Goal: Task Accomplishment & Management: Manage account settings

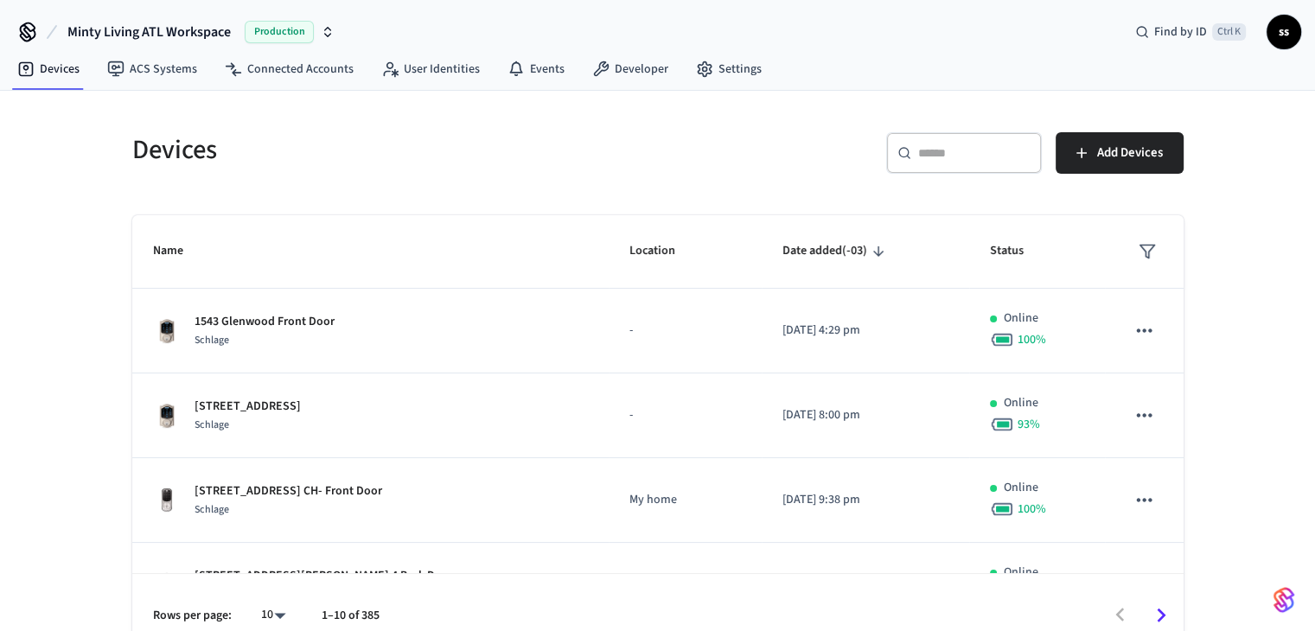
click at [934, 144] on input "text" at bounding box center [974, 152] width 112 height 17
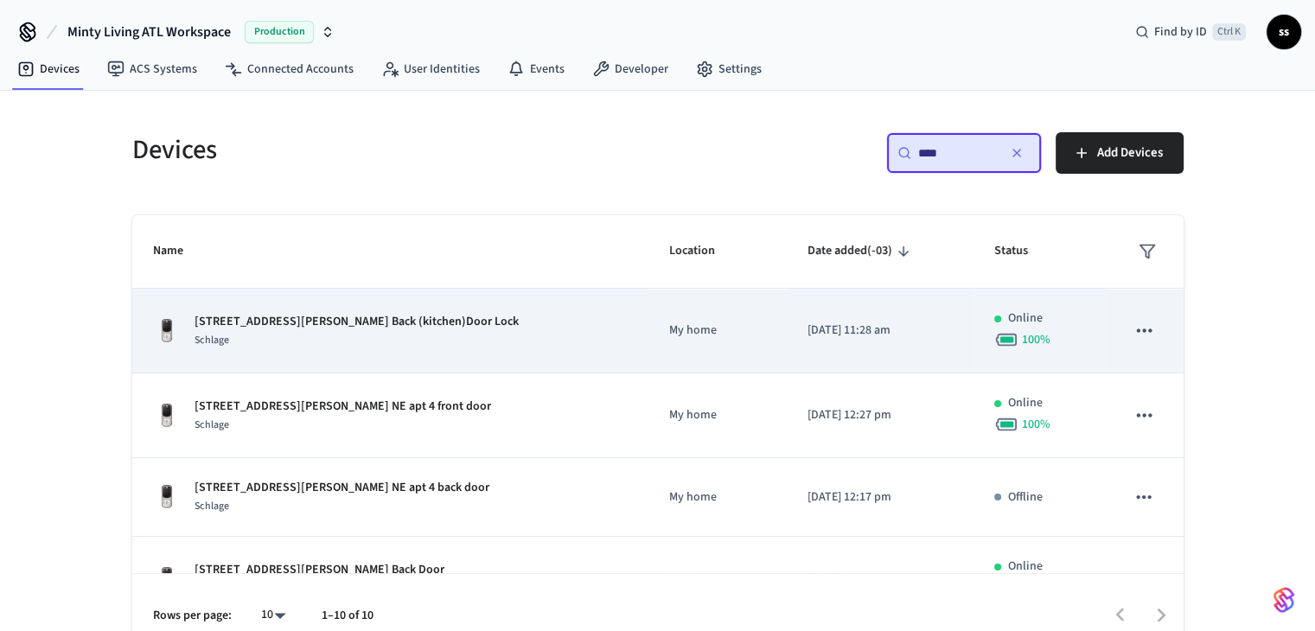
scroll to position [86, 0]
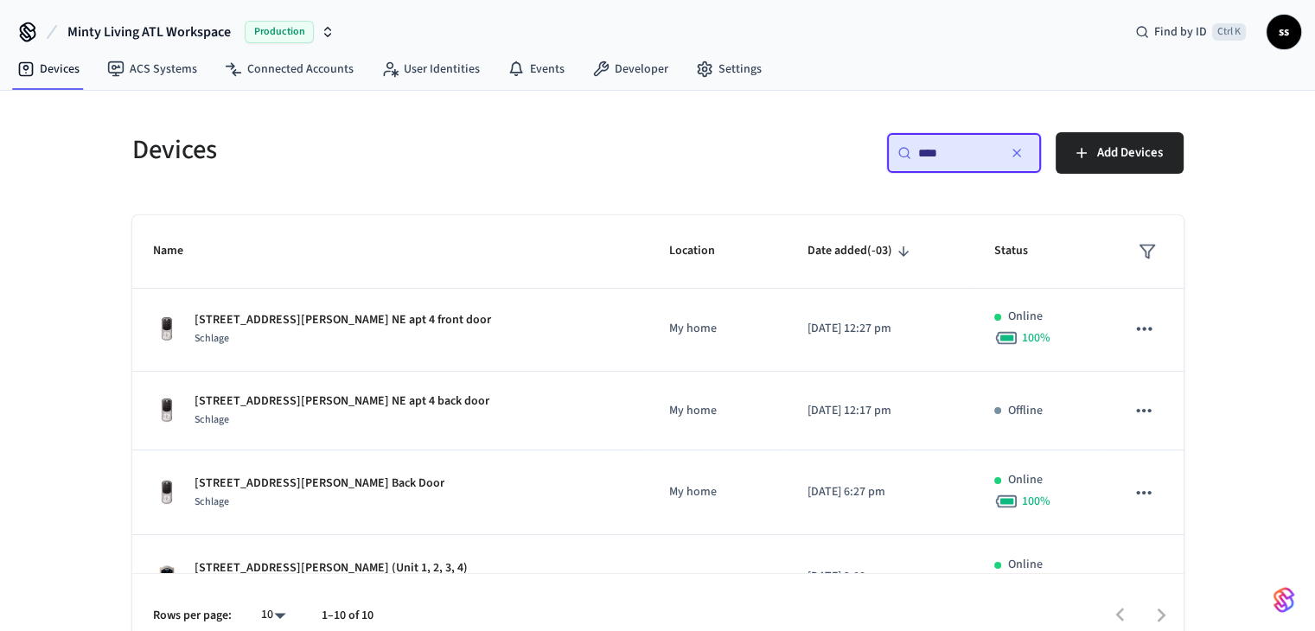
type input "***"
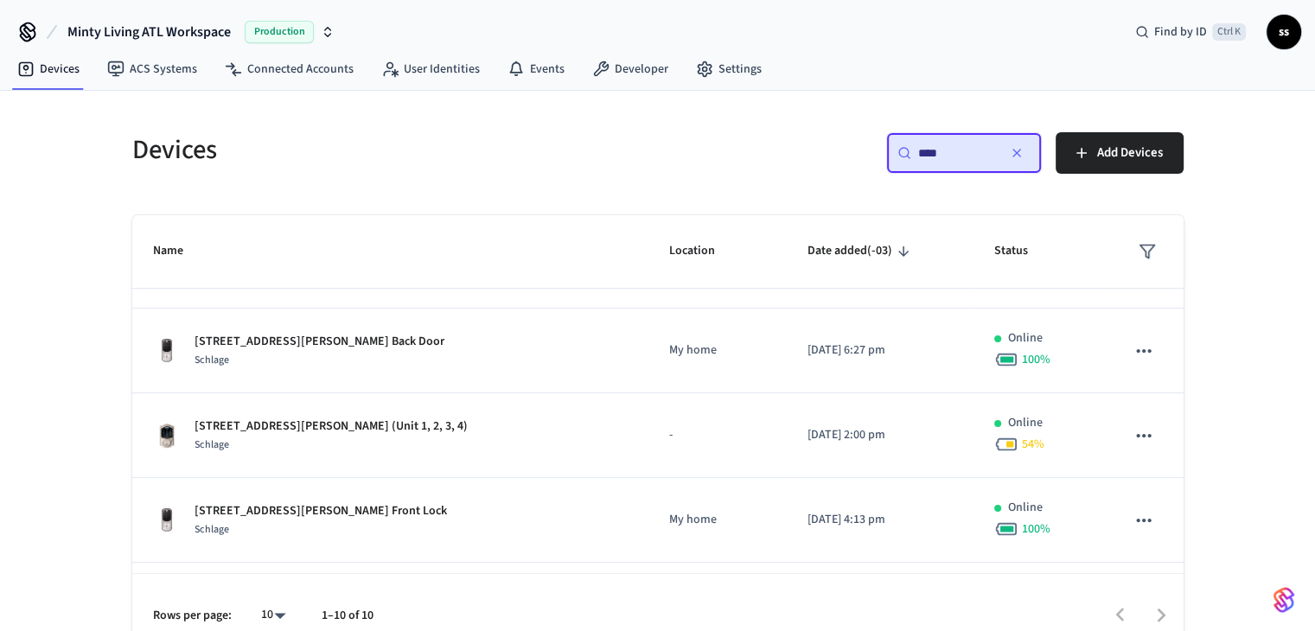
scroll to position [203, 0]
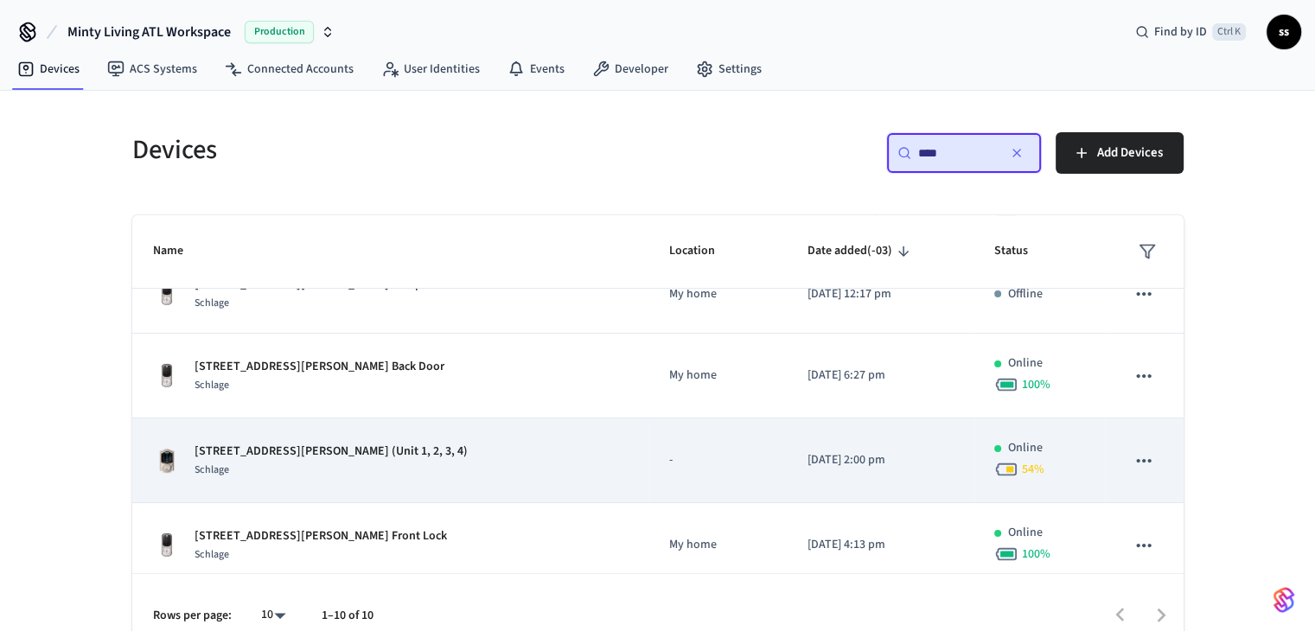
click at [379, 452] on p "[STREET_ADDRESS][PERSON_NAME] (Unit 1, 2, 3, 4)" at bounding box center [331, 452] width 273 height 18
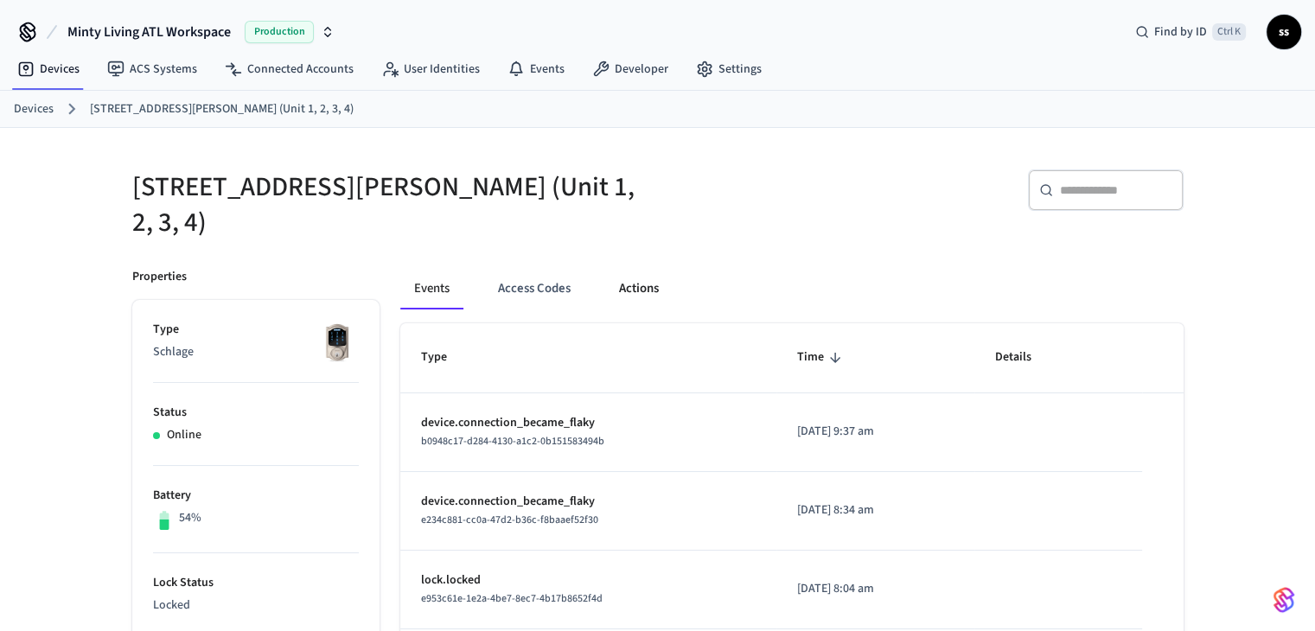
click at [650, 273] on button "Actions" at bounding box center [638, 289] width 67 height 42
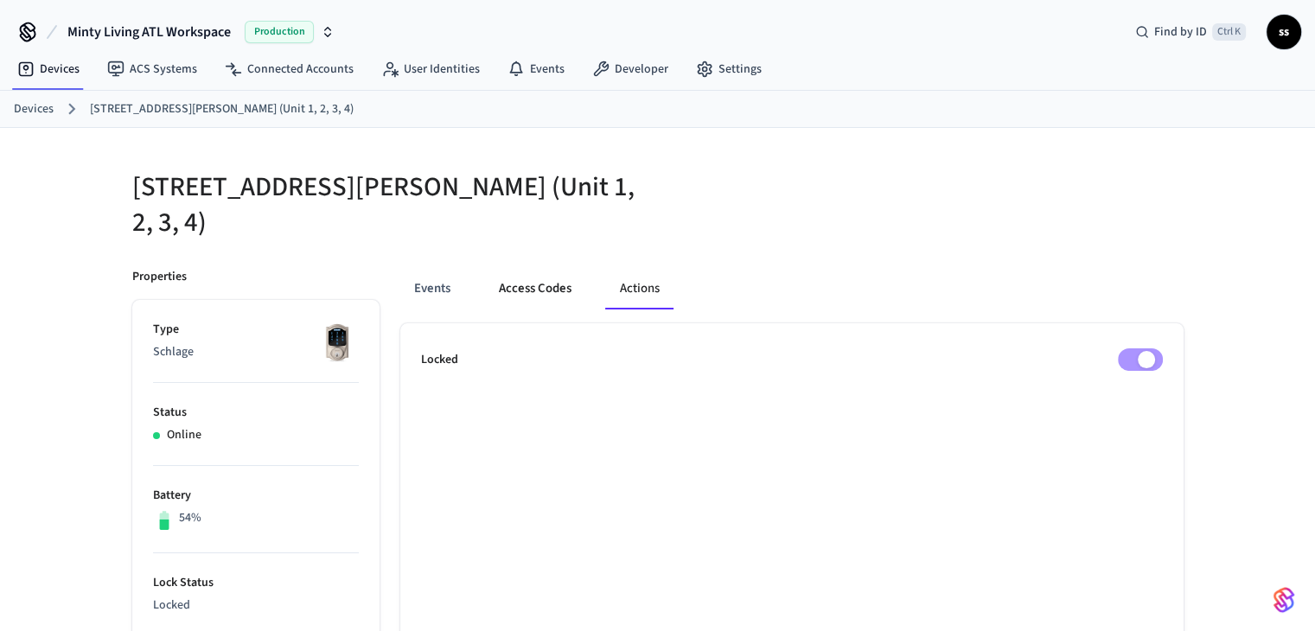
click at [520, 274] on button "Access Codes" at bounding box center [535, 289] width 100 height 42
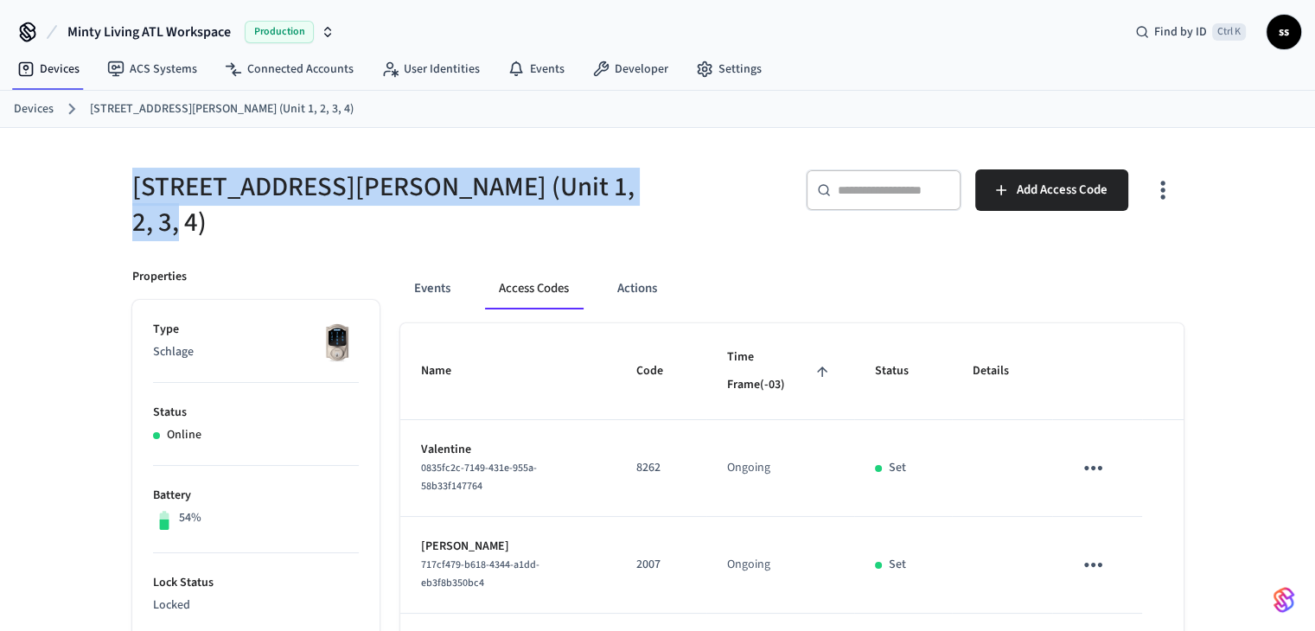
drag, startPoint x: 603, startPoint y: 195, endPoint x: 110, endPoint y: 206, distance: 493.1
click at [1020, 179] on span "Add Access Code" at bounding box center [1062, 190] width 91 height 22
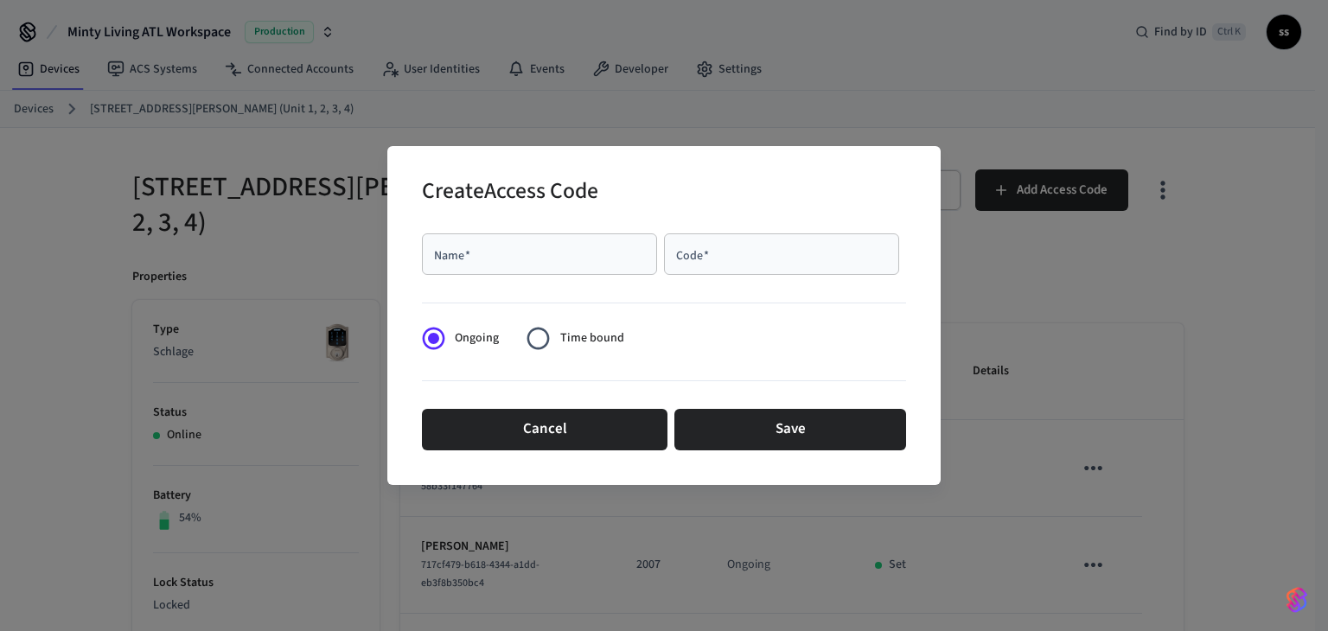
click at [504, 262] on div "Name   *" at bounding box center [539, 254] width 235 height 42
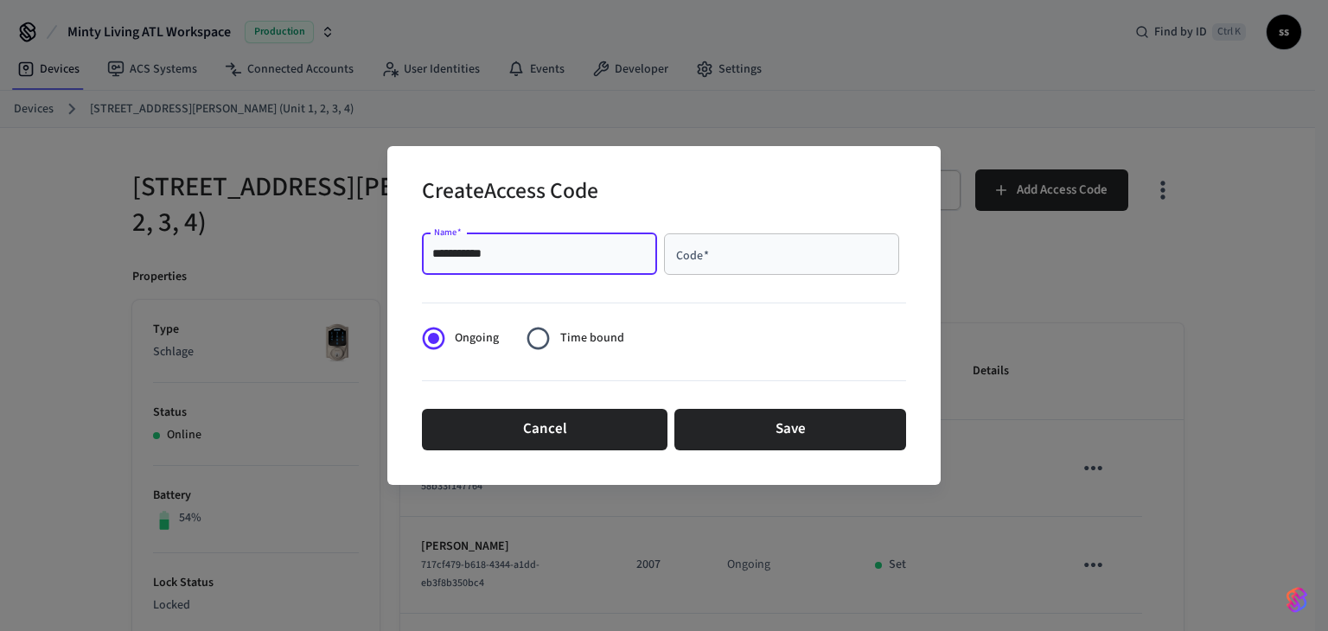
type input "**********"
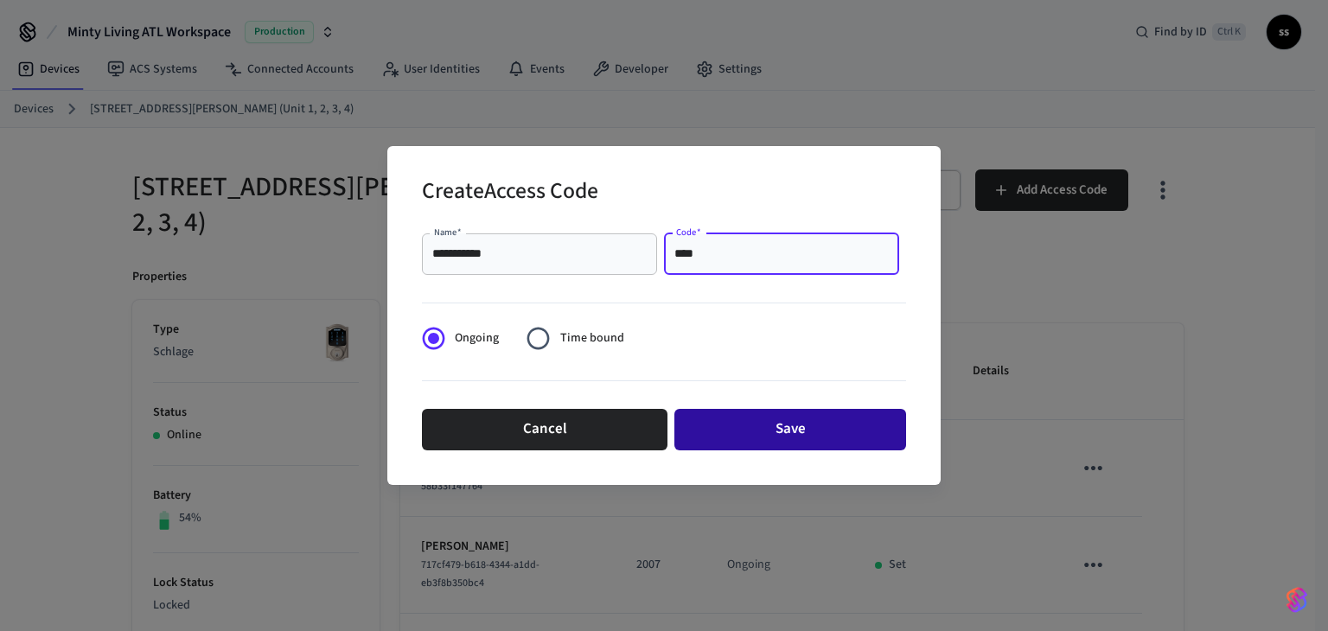
type input "****"
click at [784, 433] on button "Save" at bounding box center [791, 430] width 232 height 42
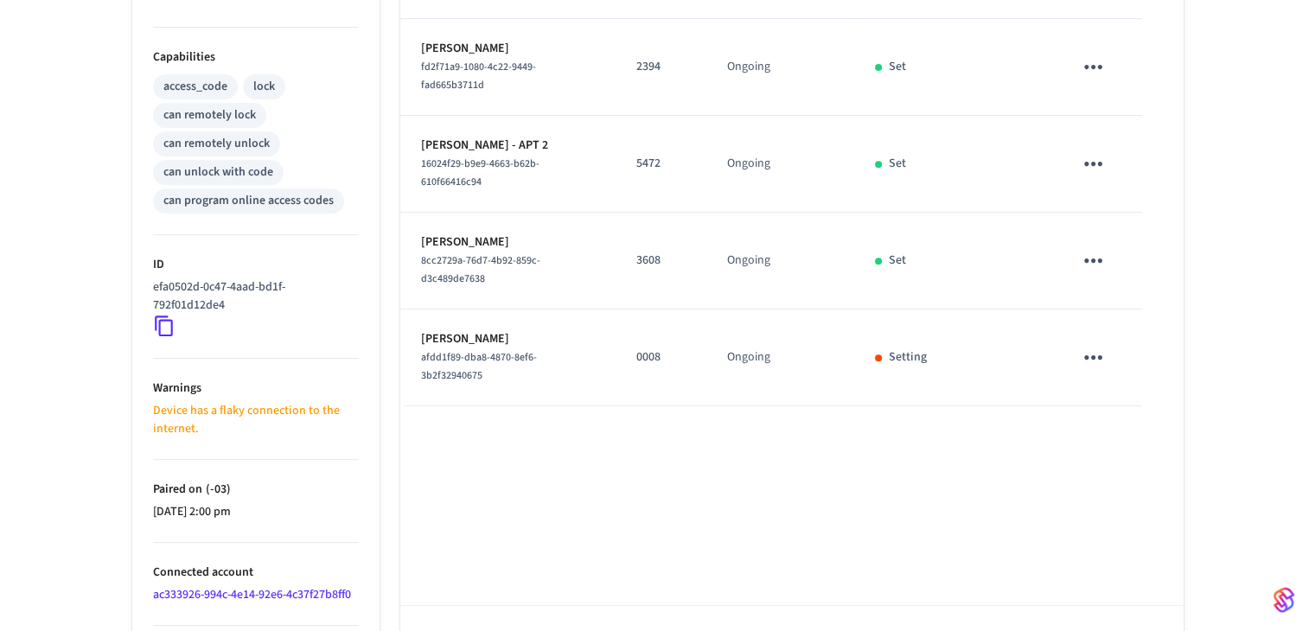
scroll to position [86, 0]
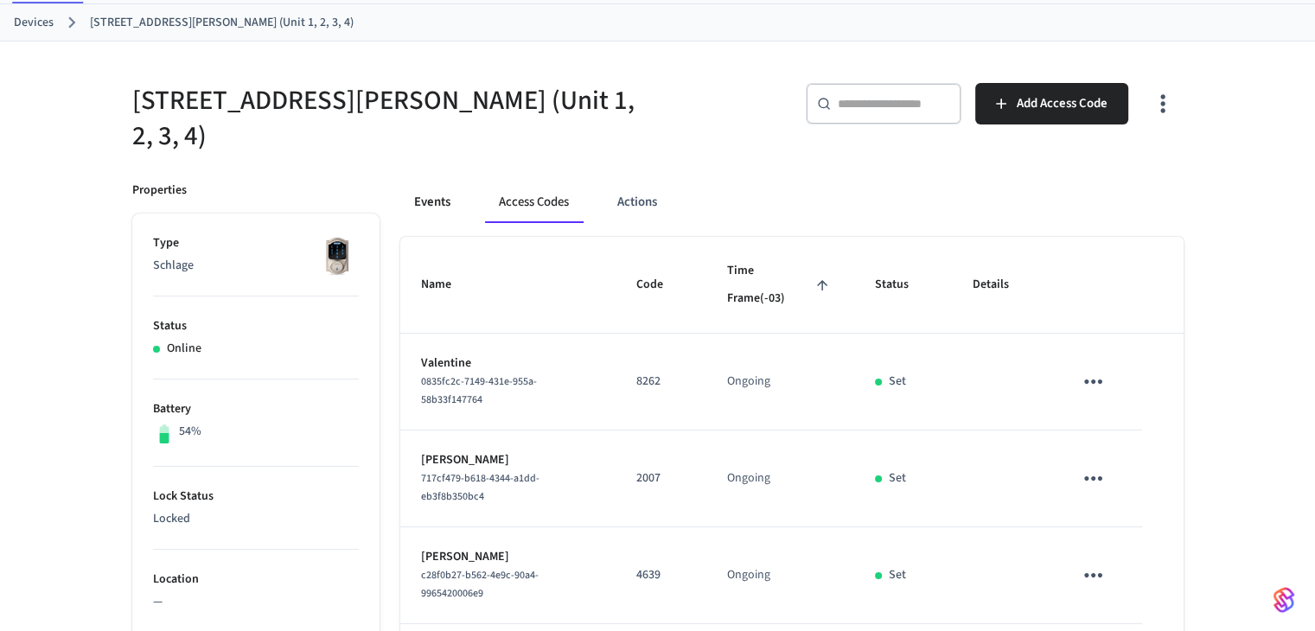
click at [419, 182] on button "Events" at bounding box center [432, 203] width 64 height 42
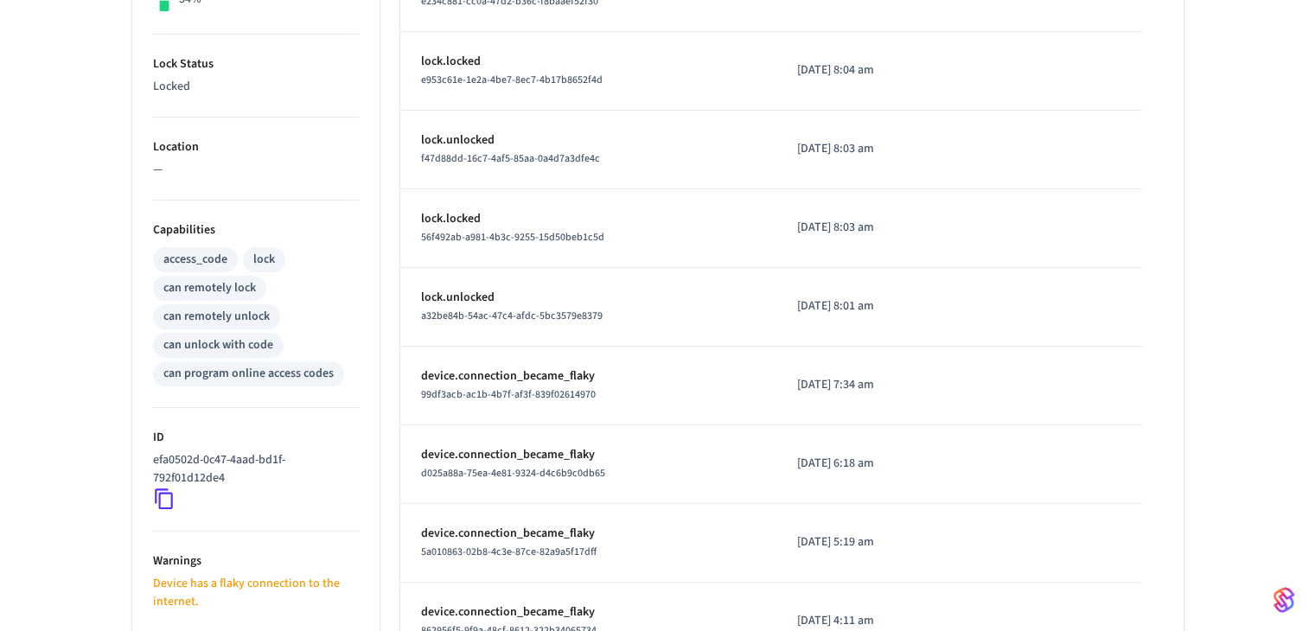
scroll to position [0, 0]
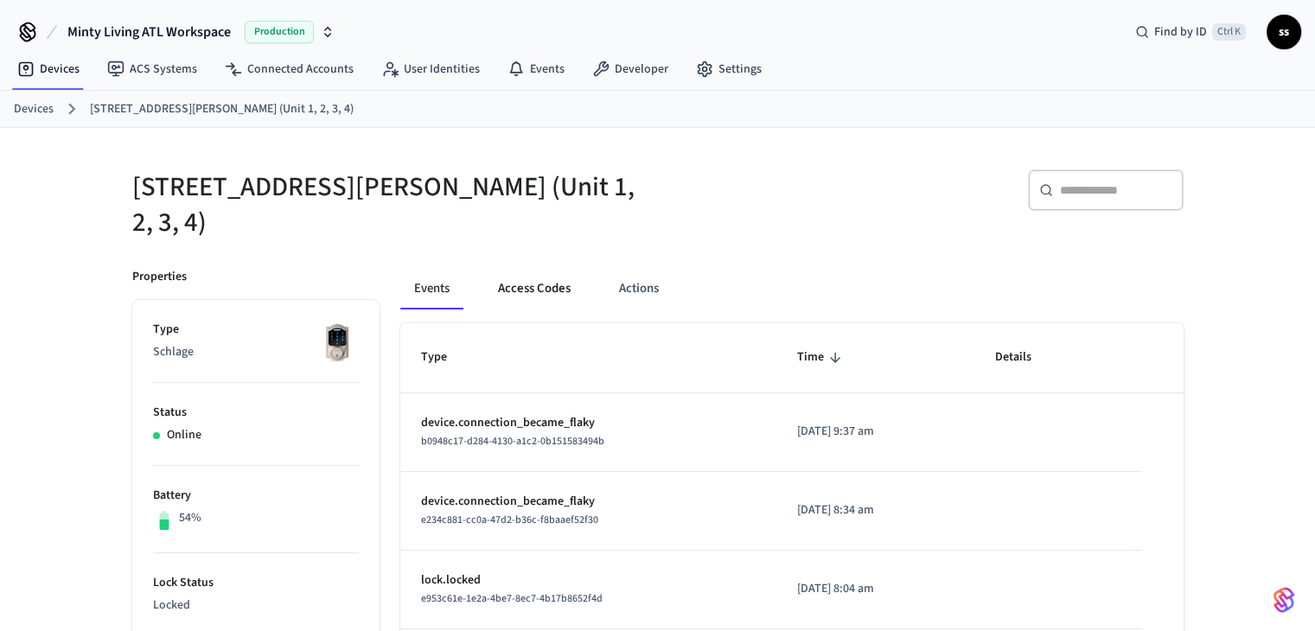
click at [548, 271] on button "Access Codes" at bounding box center [534, 289] width 100 height 42
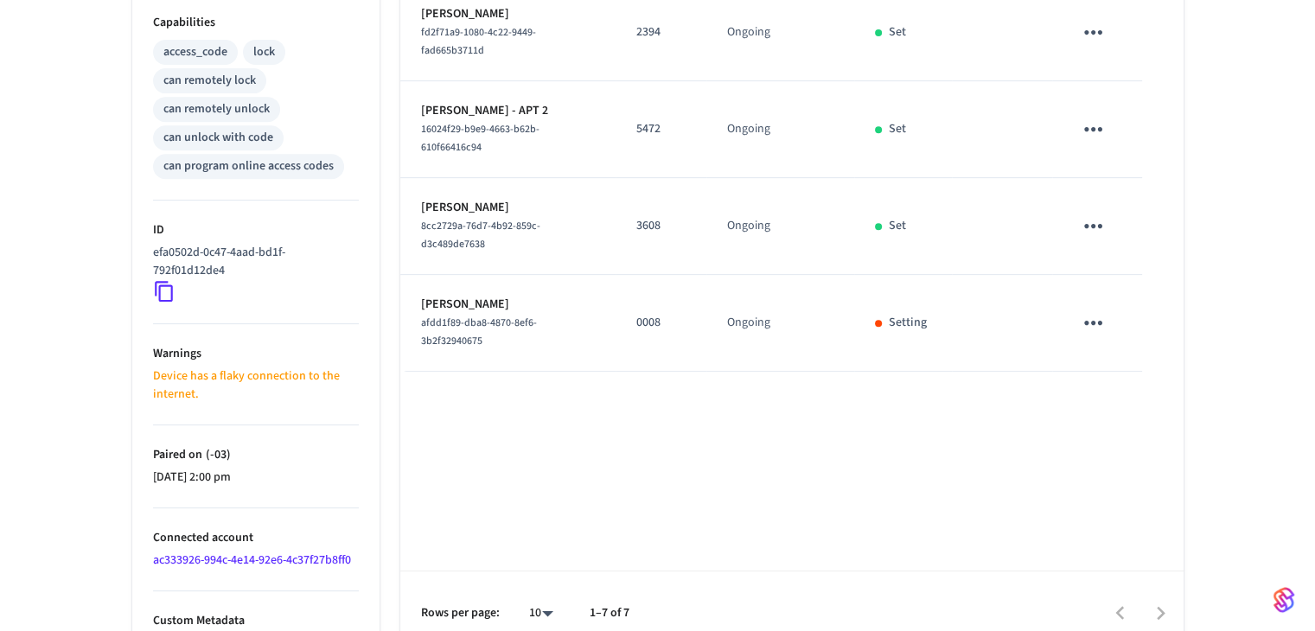
scroll to position [732, 0]
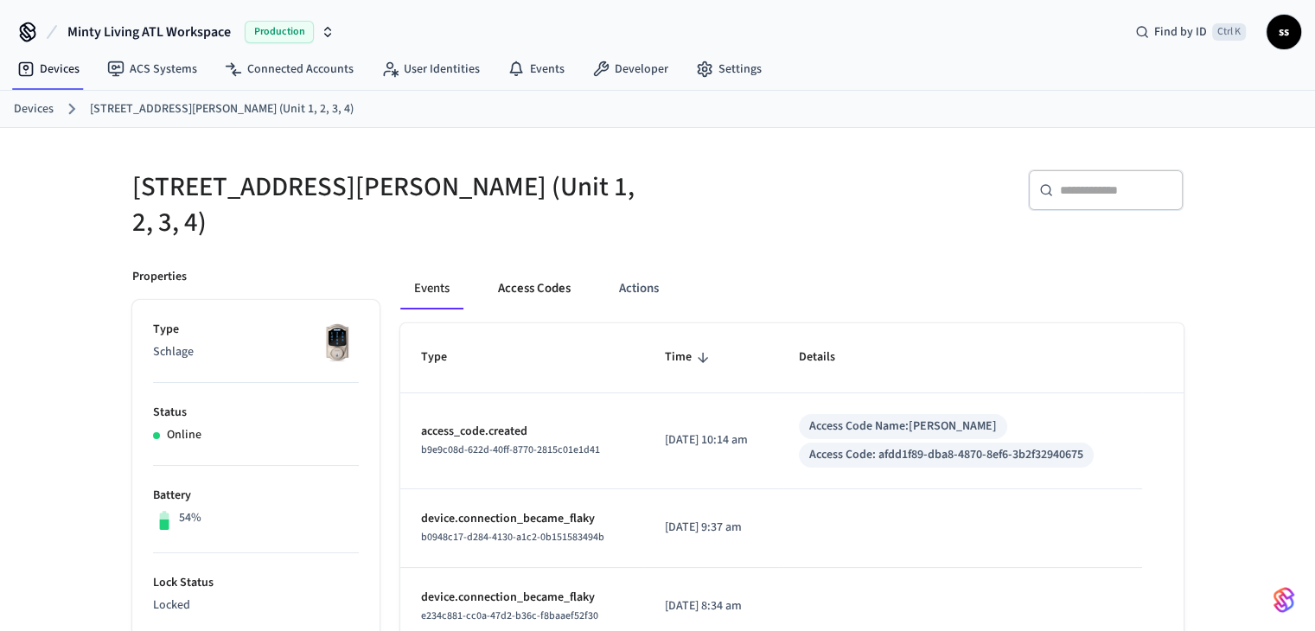
click at [532, 268] on button "Access Codes" at bounding box center [534, 289] width 100 height 42
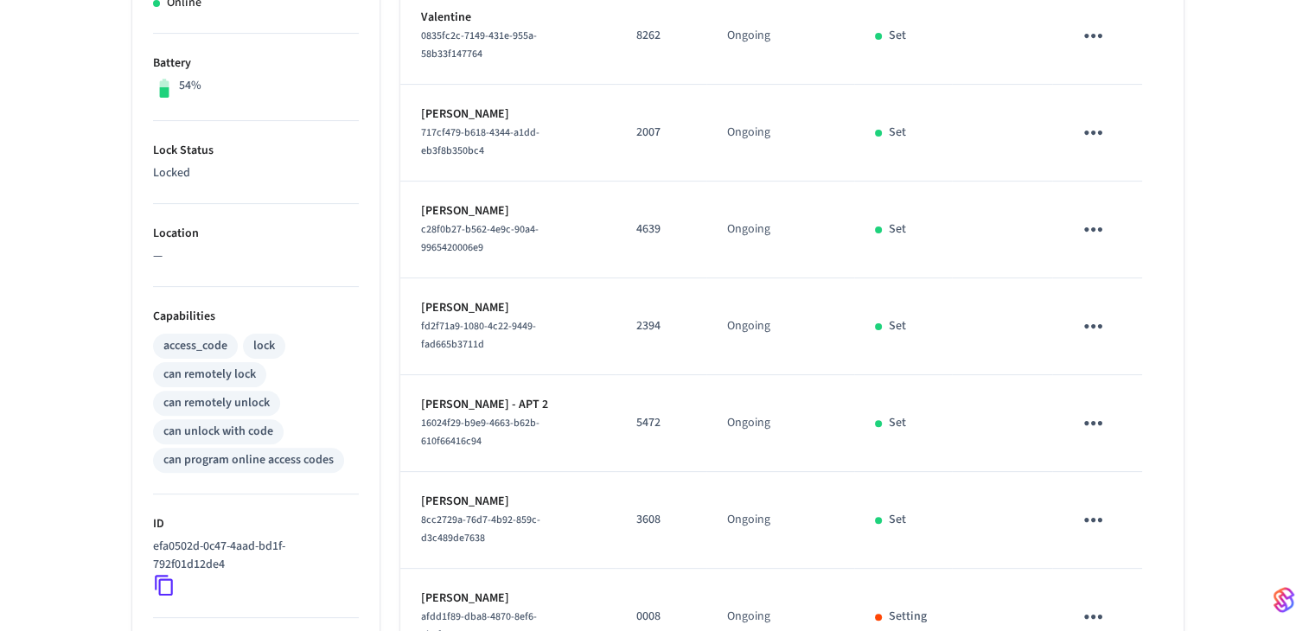
scroll to position [732, 0]
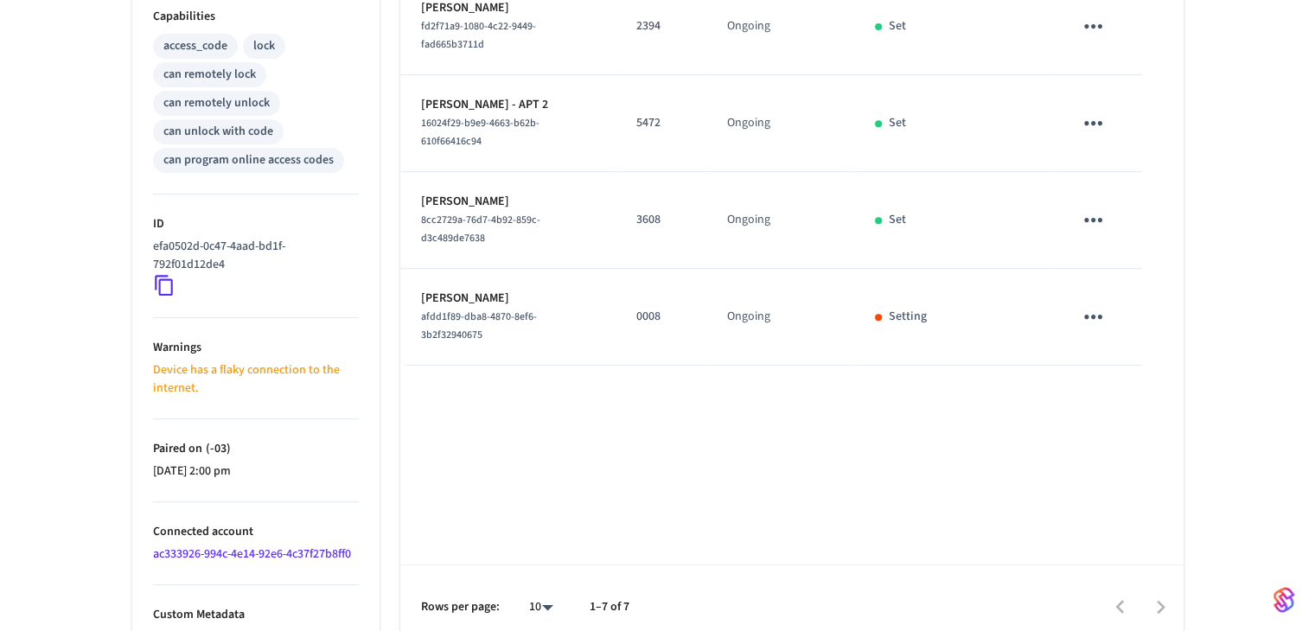
click at [772, 373] on div "Name Code Time Frame (-03) Status Details Valentine 0835fc2c-7149-431e-955a-58b…" at bounding box center [792, 120] width 784 height 1058
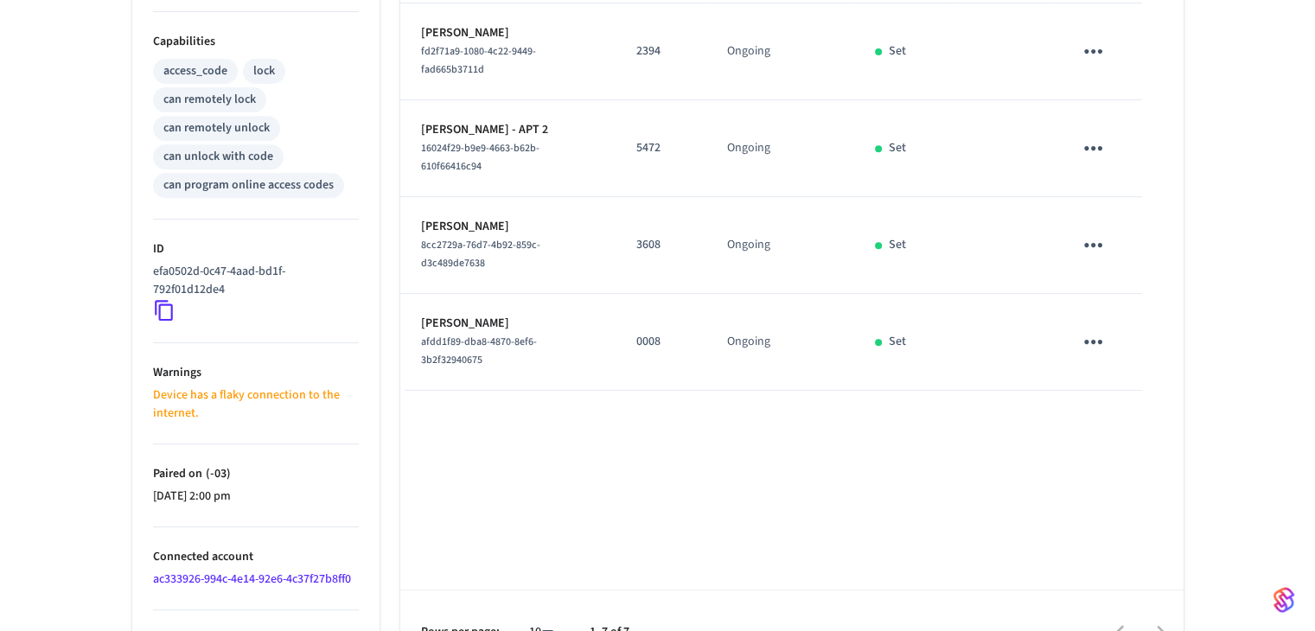
scroll to position [41, 0]
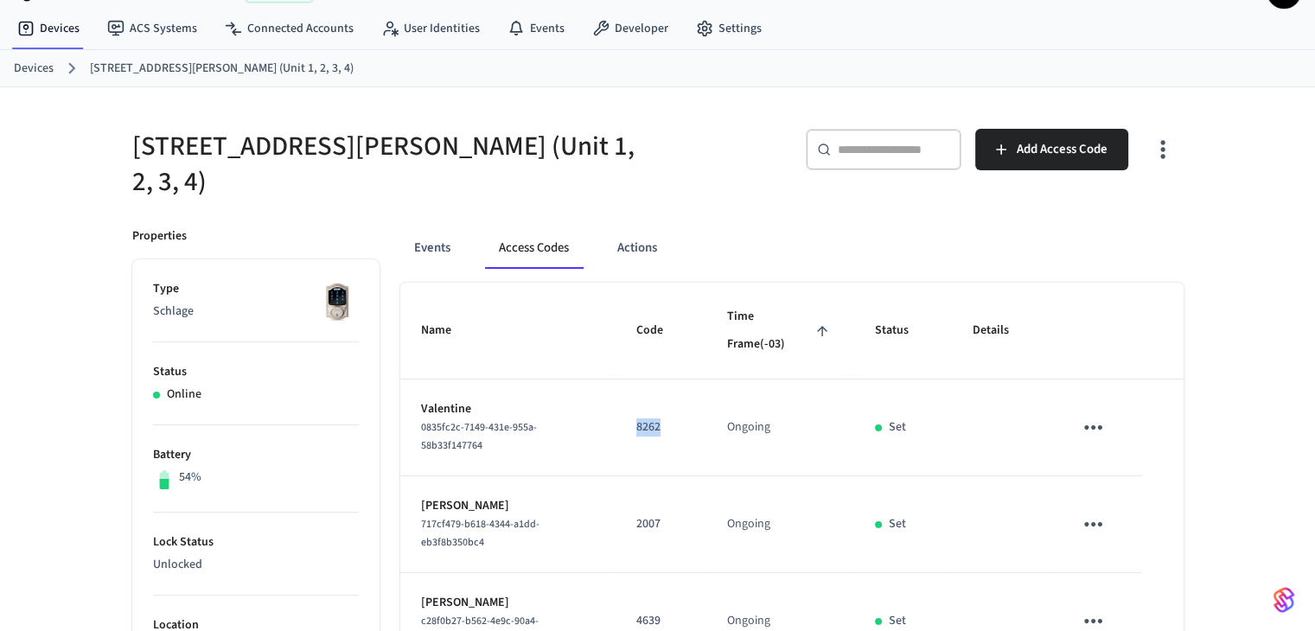
drag, startPoint x: 623, startPoint y: 413, endPoint x: 688, endPoint y: 409, distance: 65.0
click at [688, 409] on td "8262" at bounding box center [661, 428] width 91 height 97
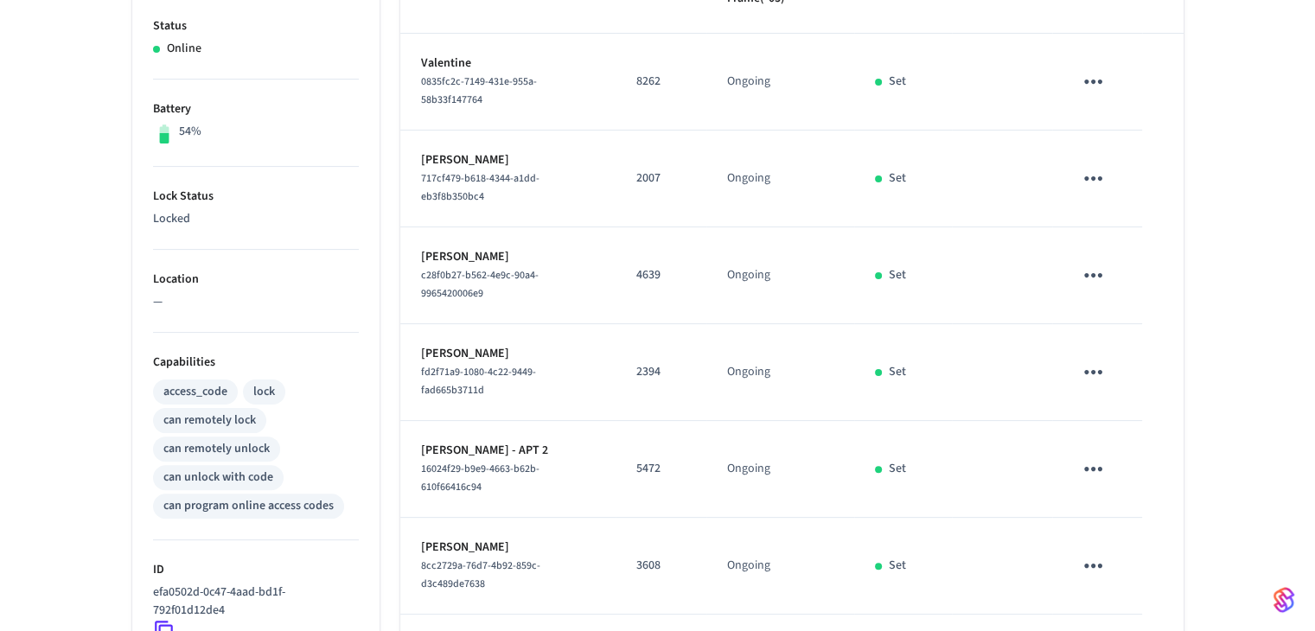
scroll to position [646, 0]
